Goal: Task Accomplishment & Management: Manage account settings

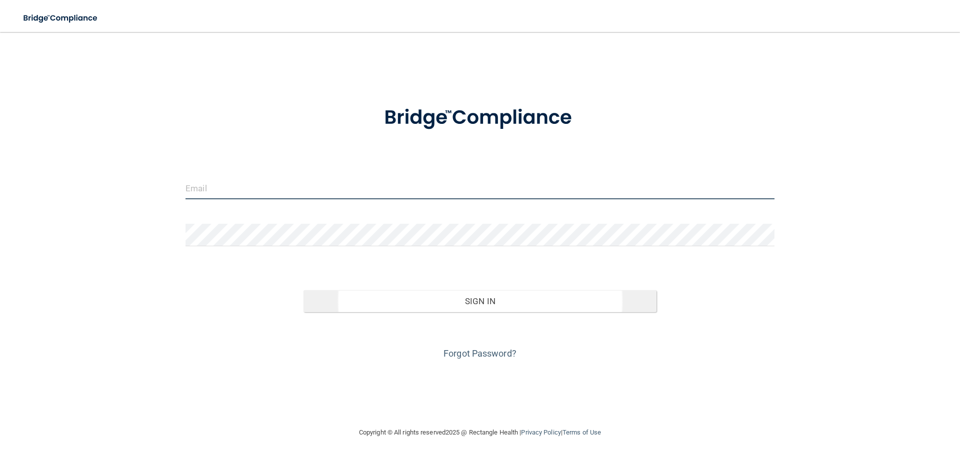
type input "[EMAIL_ADDRESS][DOMAIN_NAME]"
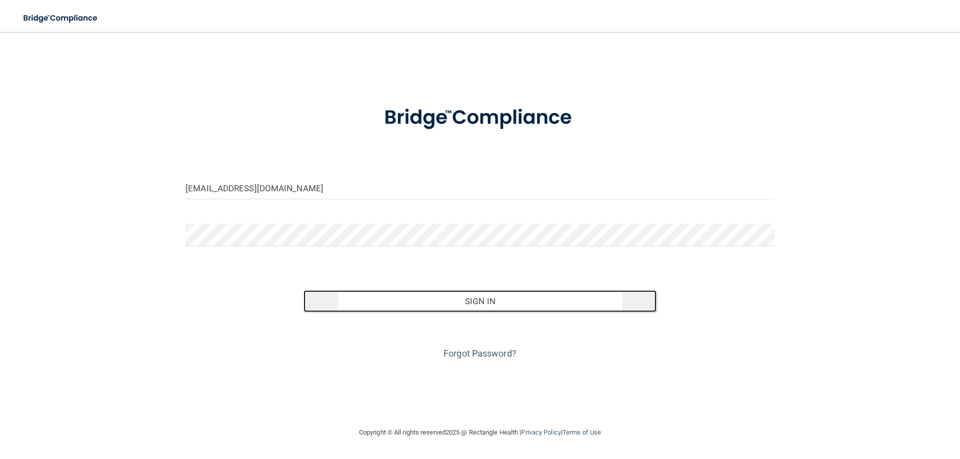
click at [457, 299] on button "Sign In" at bounding box center [479, 301] width 353 height 22
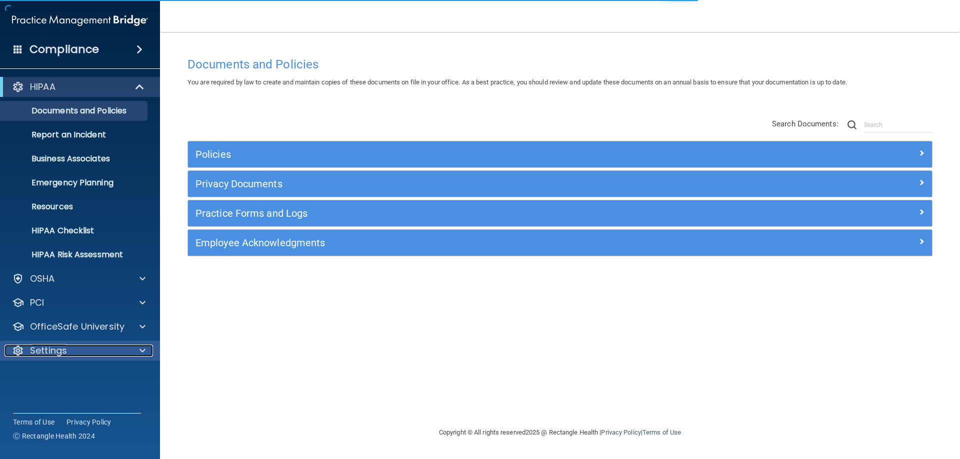
click at [134, 354] on div at bounding box center [140, 351] width 25 height 12
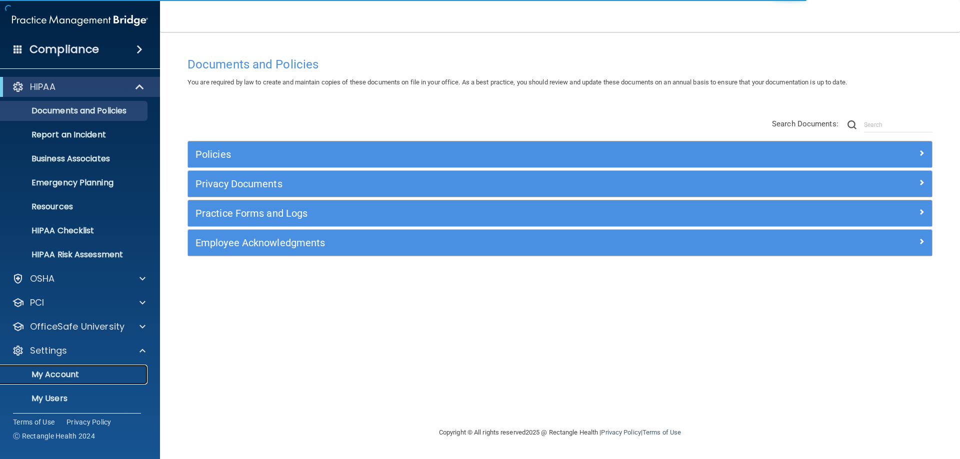
click at [80, 375] on p "My Account" at bounding box center [74, 375] width 136 height 10
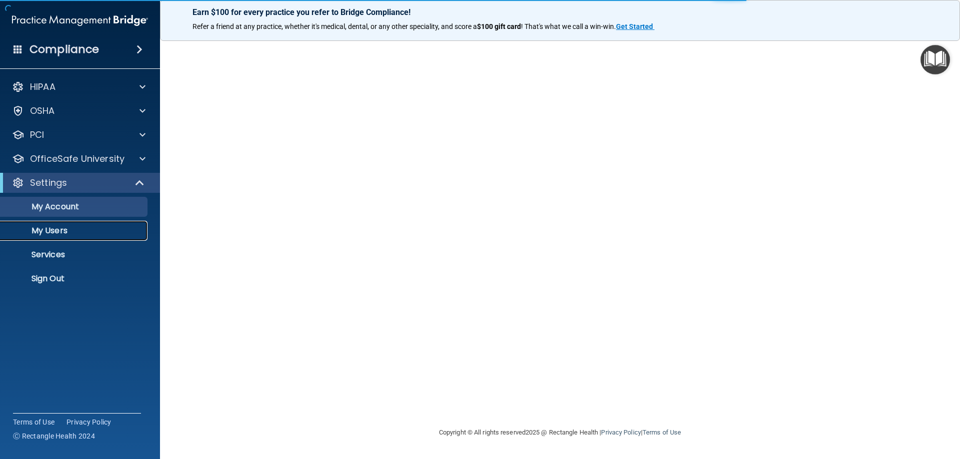
click at [57, 233] on p "My Users" at bounding box center [74, 231] width 136 height 10
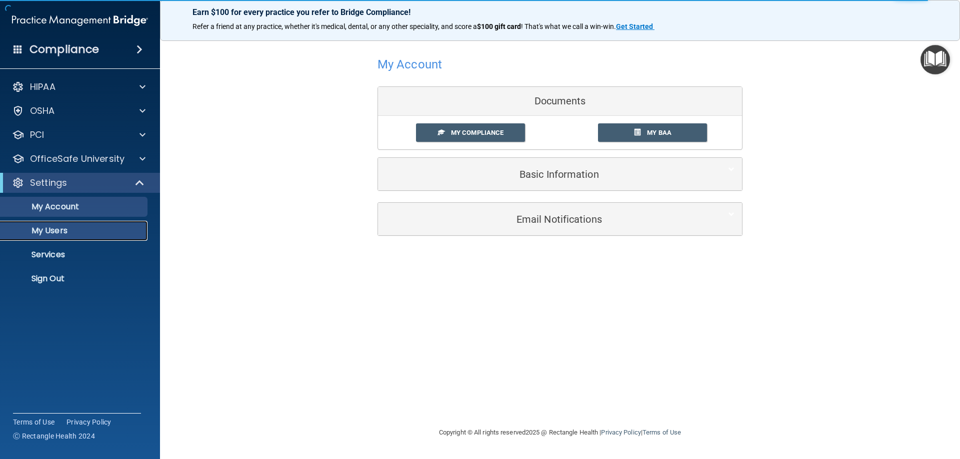
select select "20"
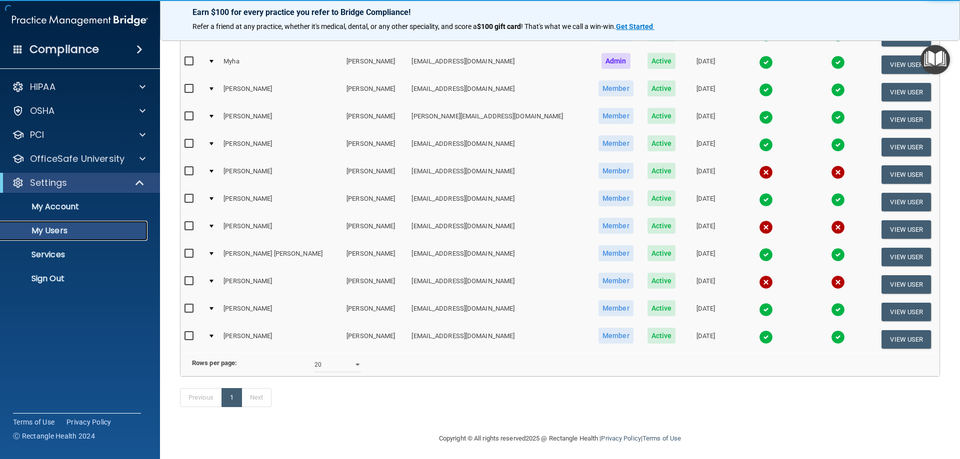
scroll to position [200, 0]
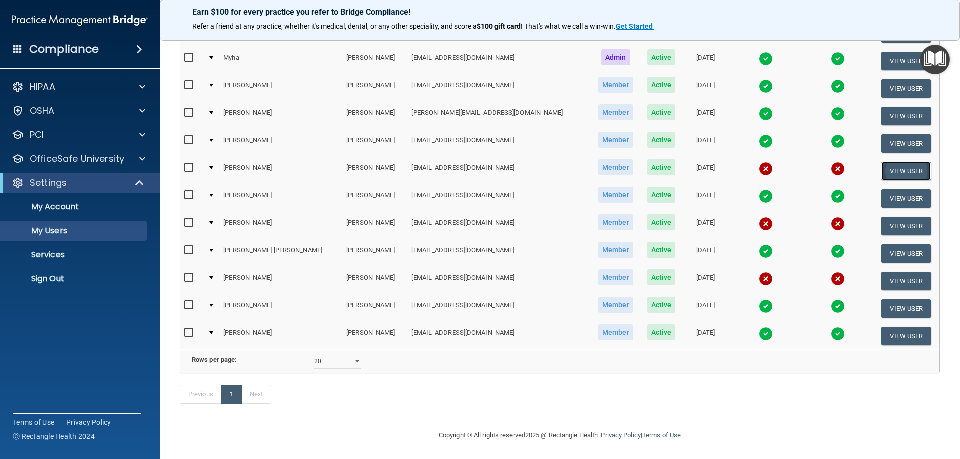
click at [881, 162] on button "View User" at bounding box center [905, 171] width 49 height 18
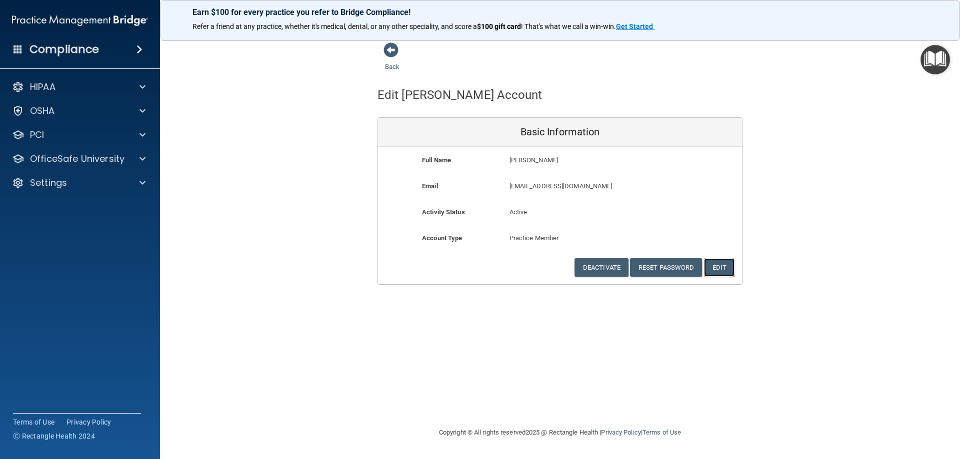
click at [717, 264] on button "Edit" at bounding box center [719, 267] width 30 height 18
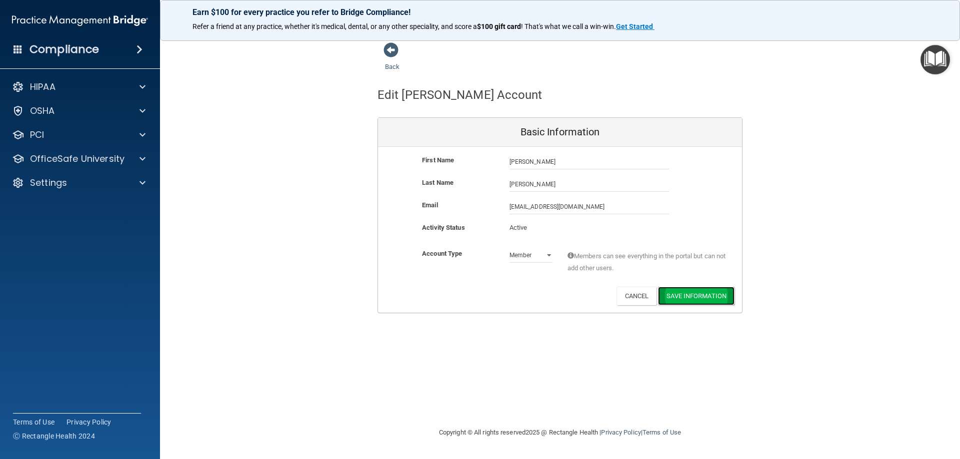
click at [689, 296] on button "Save Information" at bounding box center [696, 296] width 76 height 18
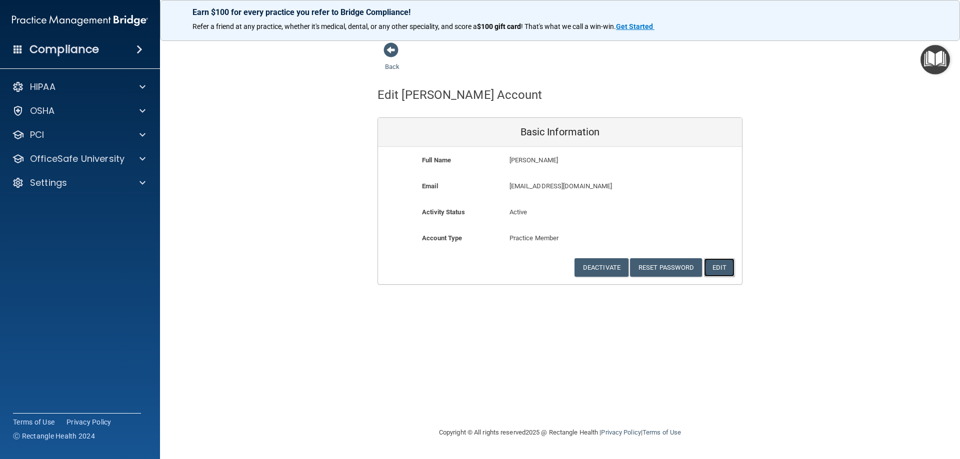
click at [719, 270] on button "Edit" at bounding box center [719, 267] width 30 height 18
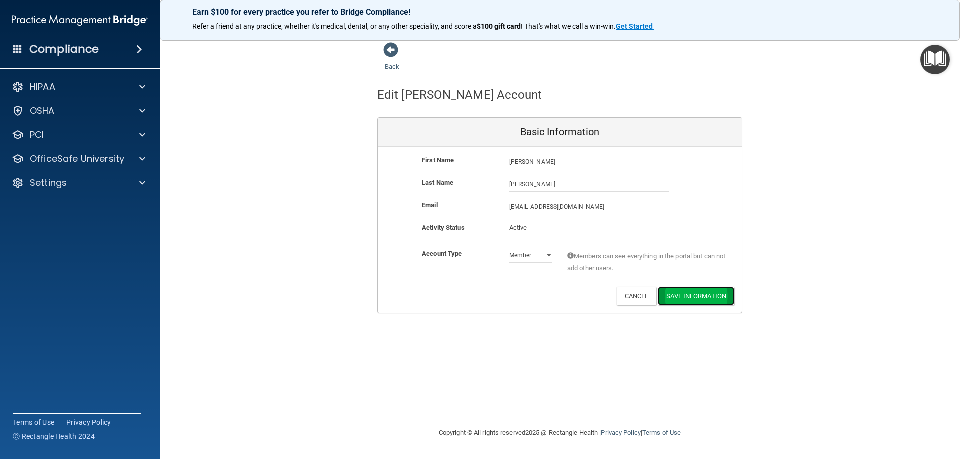
click at [679, 296] on button "Save Information" at bounding box center [696, 296] width 76 height 18
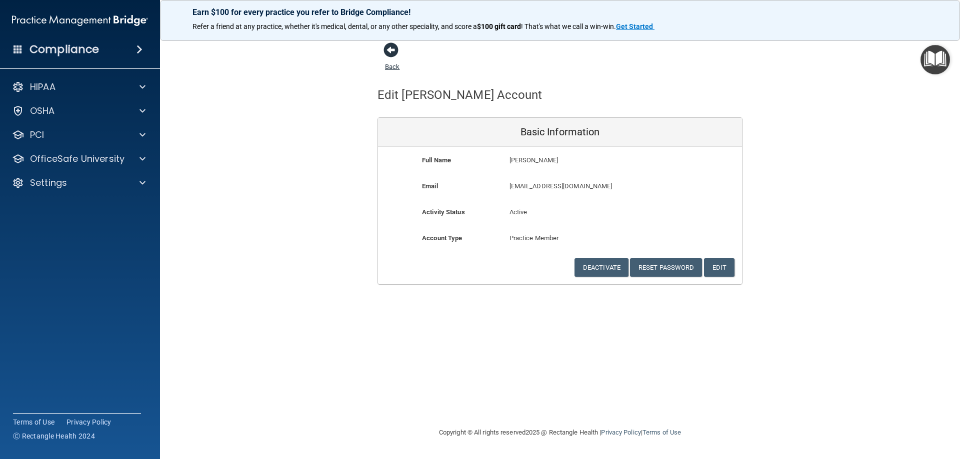
click at [395, 54] on span at bounding box center [390, 49] width 15 height 15
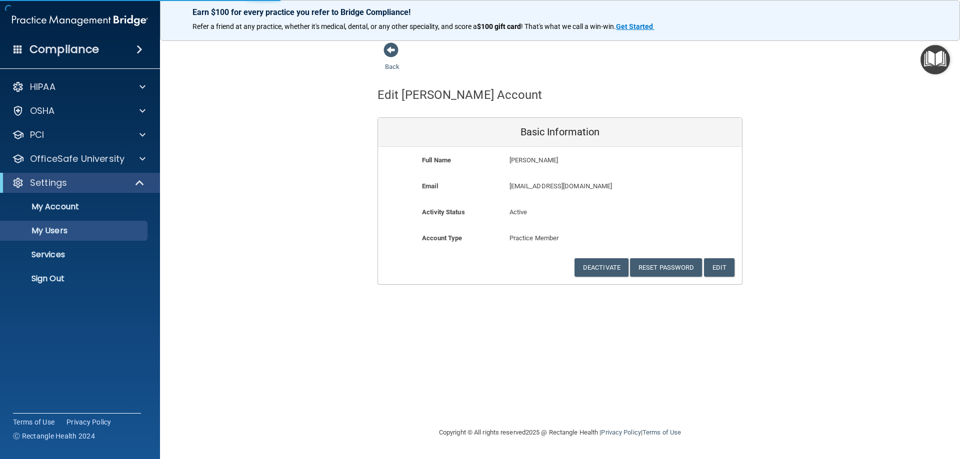
select select "20"
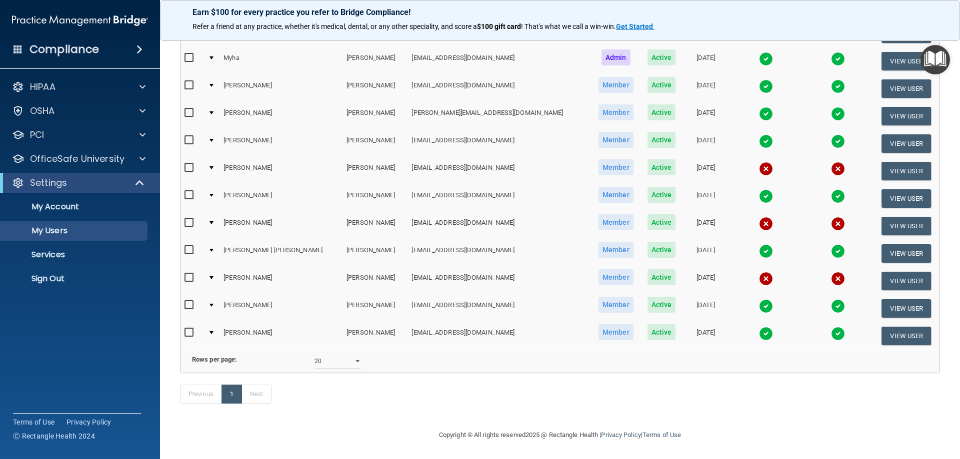
scroll to position [203, 0]
click at [192, 164] on input "checkbox" at bounding box center [189, 168] width 11 height 8
checkbox input "false"
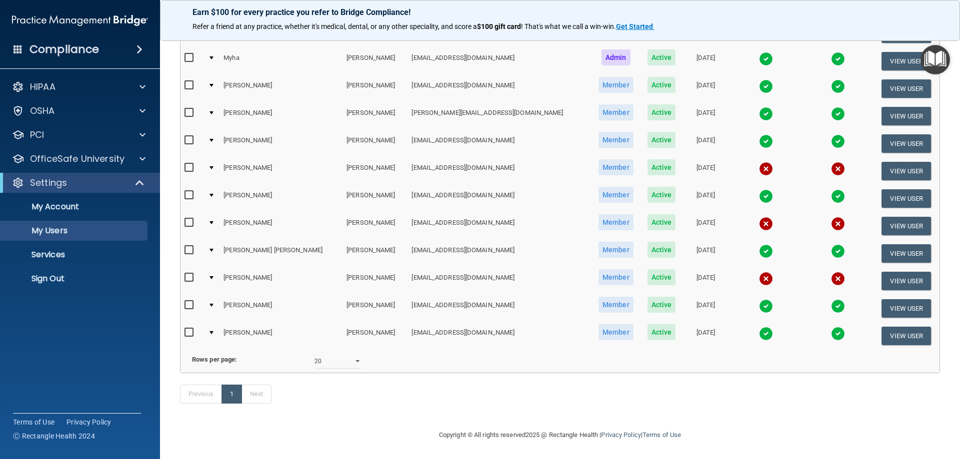
scroll to position [203, 0]
click at [213, 166] on div at bounding box center [211, 167] width 4 height 3
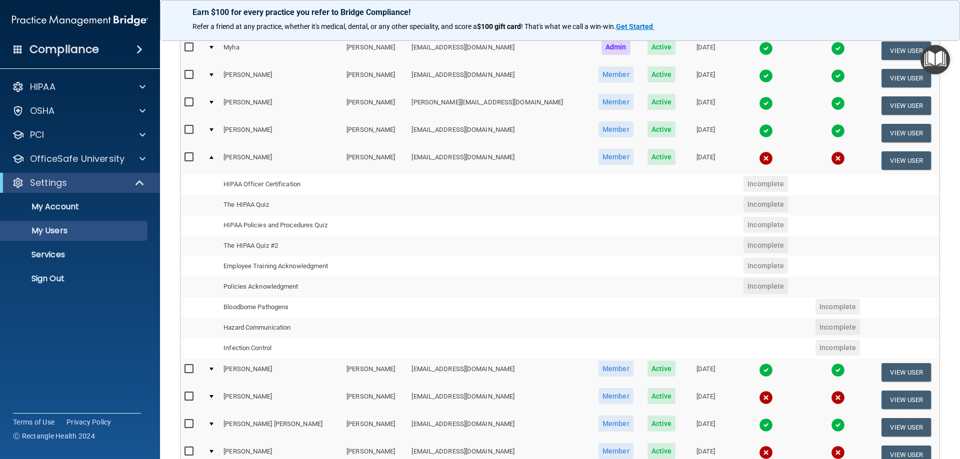
scroll to position [200, 0]
